Goal: Check status: Check status

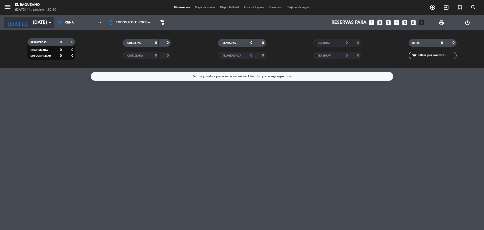
click at [35, 20] on input "[DATE]" at bounding box center [60, 23] width 59 height 10
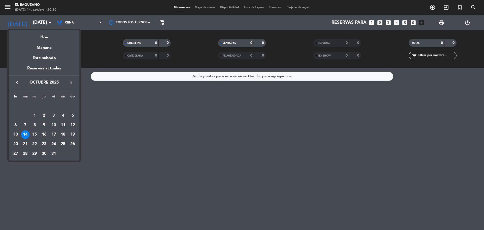
click at [64, 125] on div "11" at bounding box center [63, 125] width 9 height 9
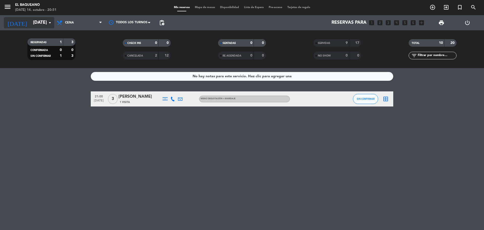
click at [31, 18] on input "[DATE]" at bounding box center [60, 23] width 59 height 10
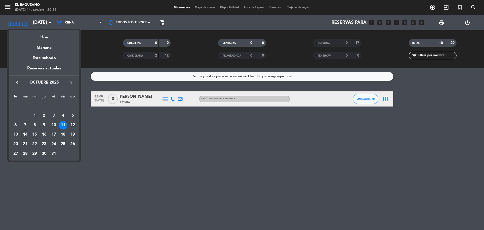
click at [33, 134] on div "15" at bounding box center [34, 134] width 9 height 9
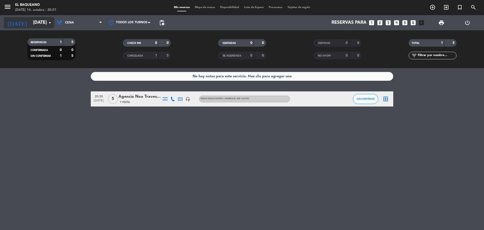
click at [40, 23] on input "[DATE]" at bounding box center [60, 23] width 59 height 10
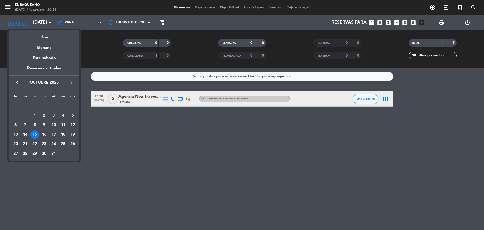
click at [45, 134] on div "16" at bounding box center [44, 134] width 9 height 9
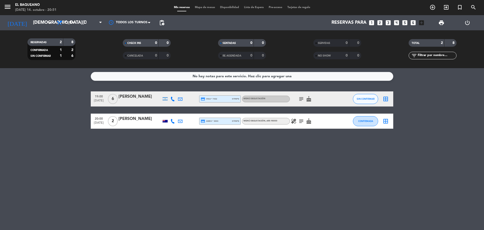
click at [294, 120] on icon "healing" at bounding box center [294, 121] width 6 height 6
click at [43, 23] on input "[DEMOGRAPHIC_DATA][DATE]" at bounding box center [60, 23] width 59 height 10
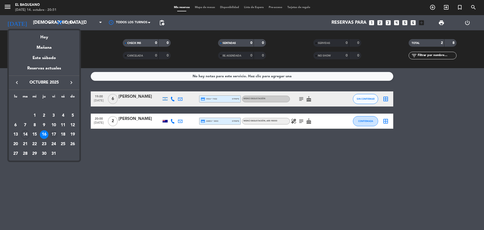
click at [53, 132] on div "17" at bounding box center [53, 134] width 9 height 9
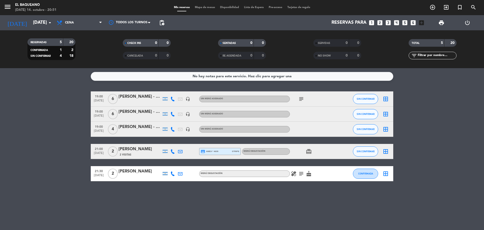
drag, startPoint x: 306, startPoint y: 98, endPoint x: 302, endPoint y: 98, distance: 3.8
click at [304, 98] on div "subject" at bounding box center [312, 98] width 45 height 15
click at [301, 98] on icon "subject" at bounding box center [301, 99] width 6 height 6
click at [294, 174] on icon "healing" at bounding box center [294, 174] width 6 height 6
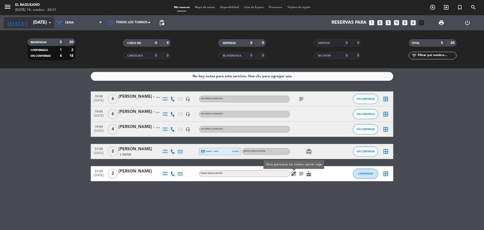
click at [30, 28] on div "[DATE] [DATE] arrow_drop_down" at bounding box center [29, 22] width 50 height 11
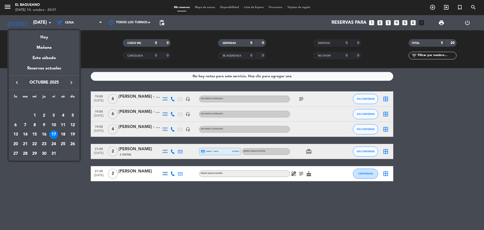
click at [62, 133] on div "18" at bounding box center [63, 134] width 9 height 9
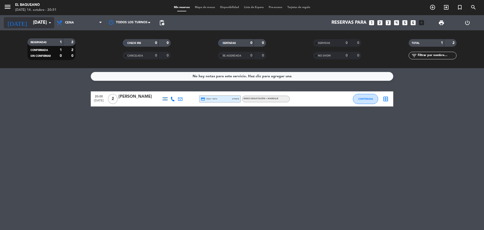
click at [37, 21] on input "[DATE]" at bounding box center [60, 23] width 59 height 10
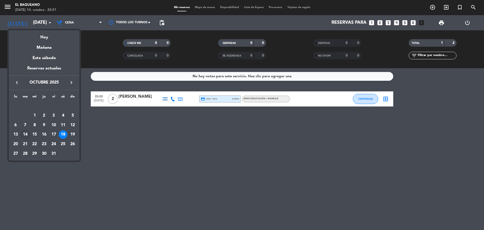
click at [29, 134] on div "14" at bounding box center [25, 134] width 9 height 9
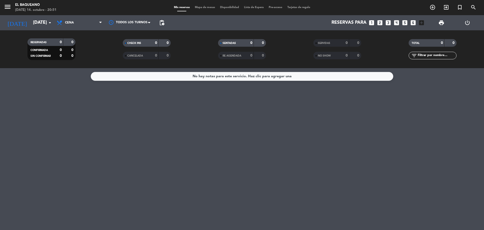
drag, startPoint x: 42, startPoint y: 16, endPoint x: 42, endPoint y: 19, distance: 2.8
click at [42, 17] on div "[DATE] [DATE] arrow_drop_down" at bounding box center [29, 22] width 50 height 15
click at [42, 24] on input "[DATE]" at bounding box center [60, 23] width 59 height 10
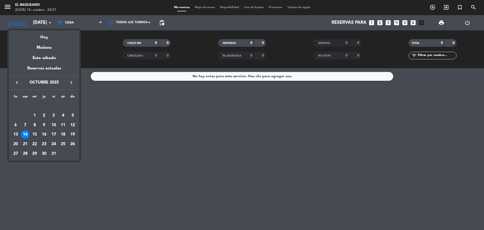
click at [34, 134] on div "15" at bounding box center [34, 134] width 9 height 9
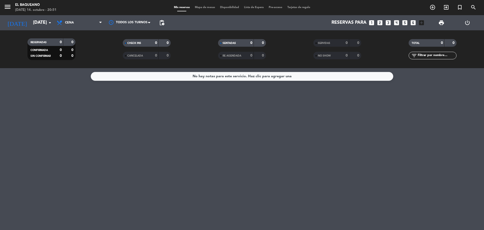
type input "[DATE]"
